Goal: Task Accomplishment & Management: Use online tool/utility

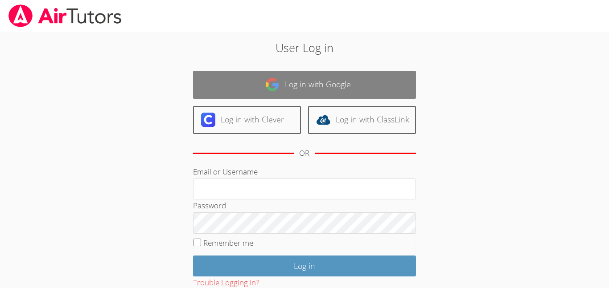
click at [336, 78] on link "Log in with Google" at bounding box center [304, 85] width 223 height 28
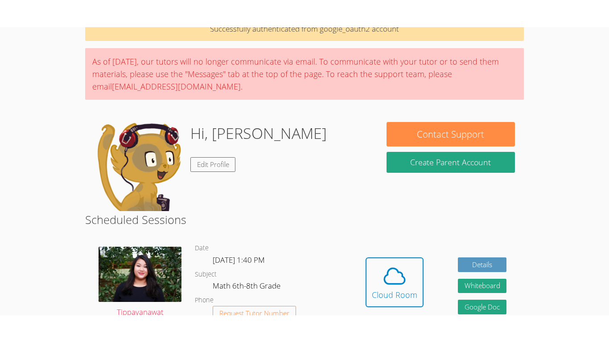
scroll to position [49, 0]
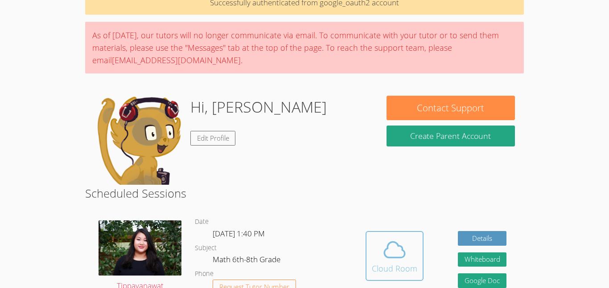
click at [395, 258] on icon at bounding box center [394, 251] width 21 height 16
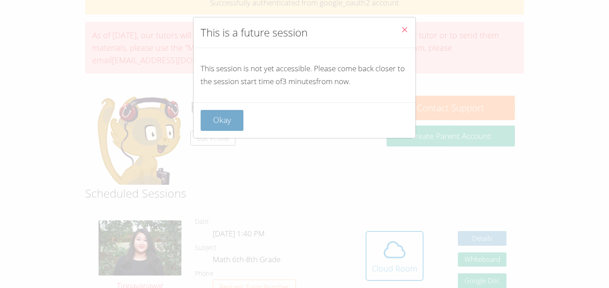
click at [226, 124] on button "Okay" at bounding box center [222, 120] width 43 height 21
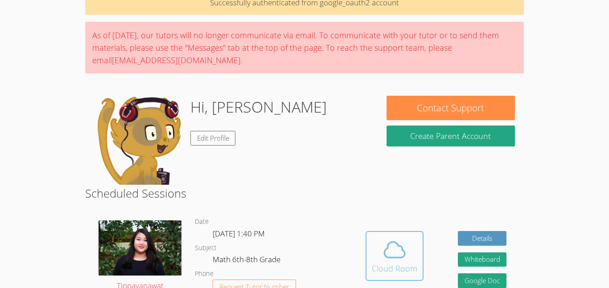
click at [383, 242] on icon at bounding box center [394, 250] width 25 height 25
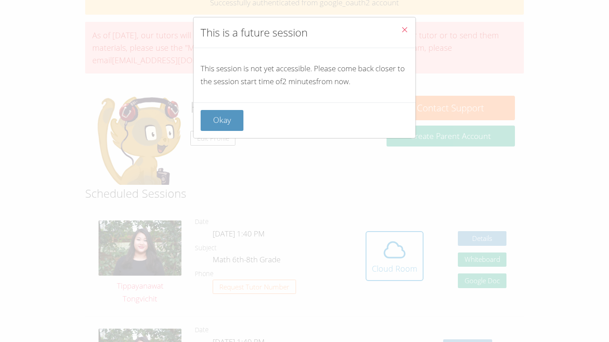
drag, startPoint x: 383, startPoint y: 296, endPoint x: 239, endPoint y: 154, distance: 201.1
click at [239, 154] on div "This is a future session This session is not yet accessible. Please come back c…" at bounding box center [304, 171] width 609 height 342
click at [220, 124] on button "Okay" at bounding box center [222, 120] width 43 height 21
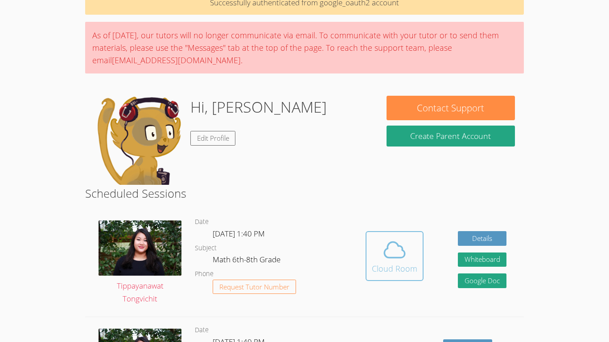
click at [391, 243] on icon at bounding box center [394, 251] width 21 height 16
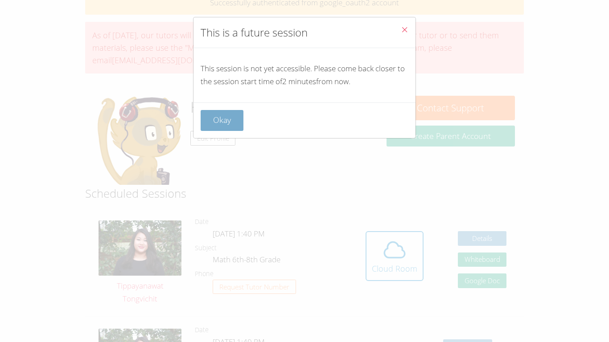
click at [242, 130] on button "Okay" at bounding box center [222, 120] width 43 height 21
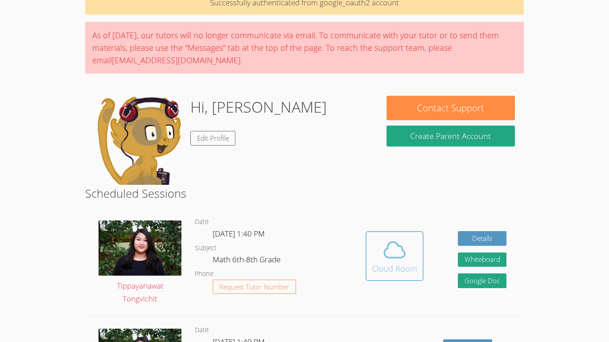
click at [388, 261] on icon at bounding box center [394, 250] width 25 height 25
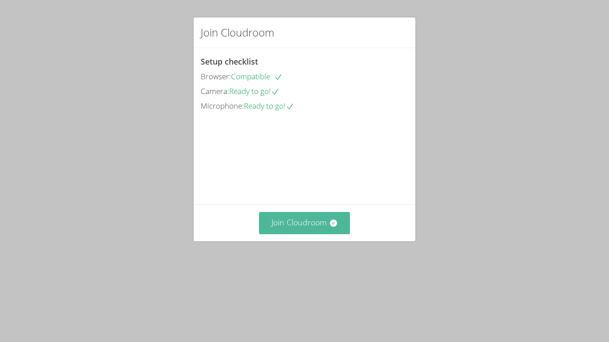
click at [316, 234] on button "Join Cloudroom" at bounding box center [304, 223] width 91 height 22
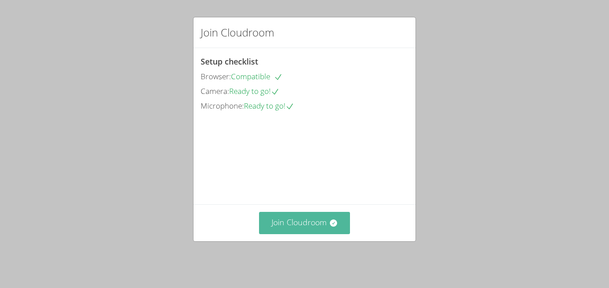
click at [291, 232] on button "Join Cloudroom" at bounding box center [304, 223] width 91 height 22
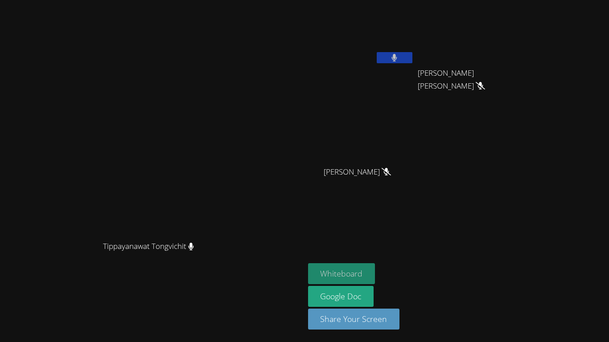
click at [371, 272] on button "Whiteboard" at bounding box center [341, 274] width 67 height 21
